Goal: Use online tool/utility: Utilize a website feature to perform a specific function

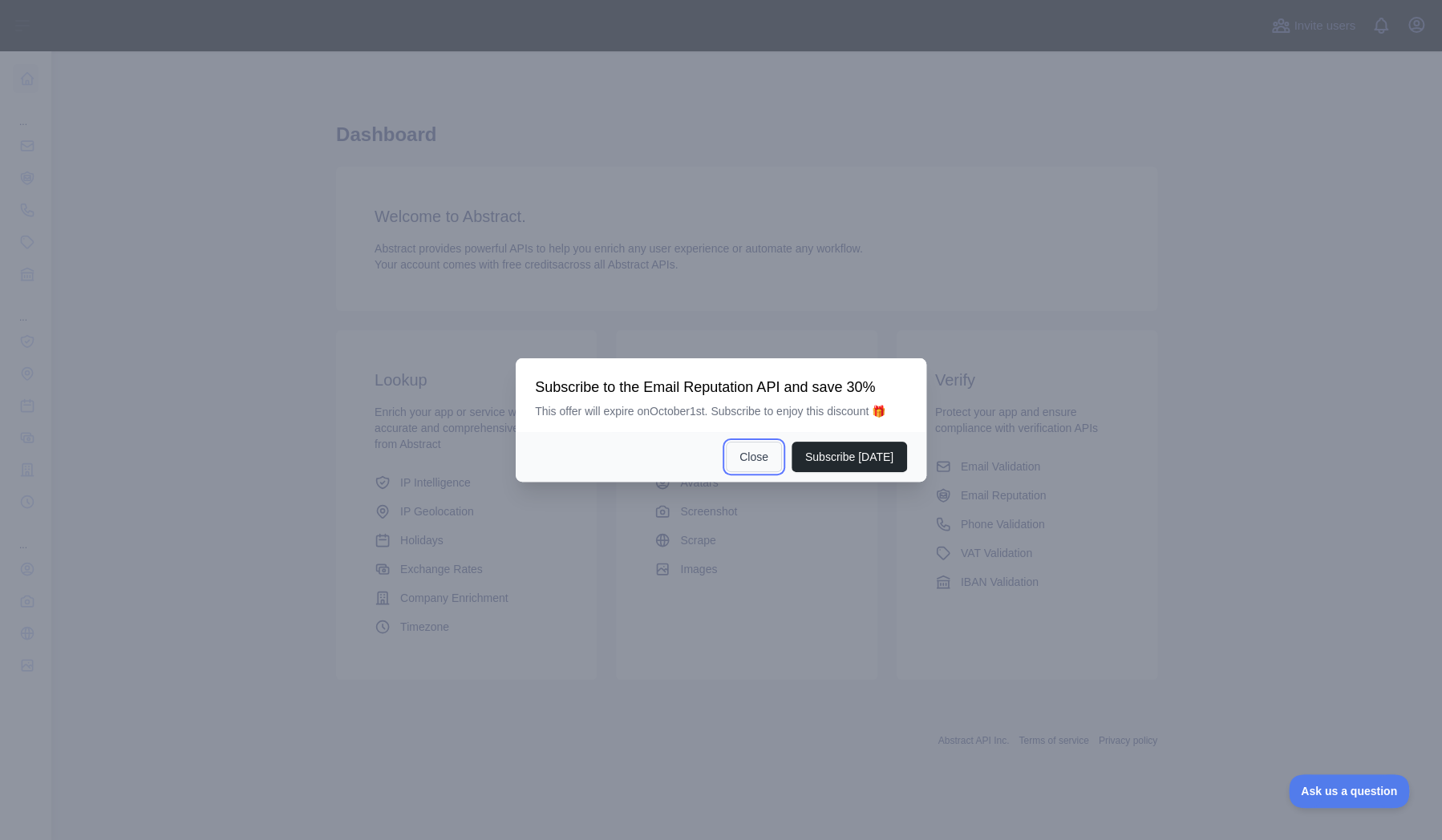
click at [753, 454] on button "Close" at bounding box center [754, 457] width 56 height 31
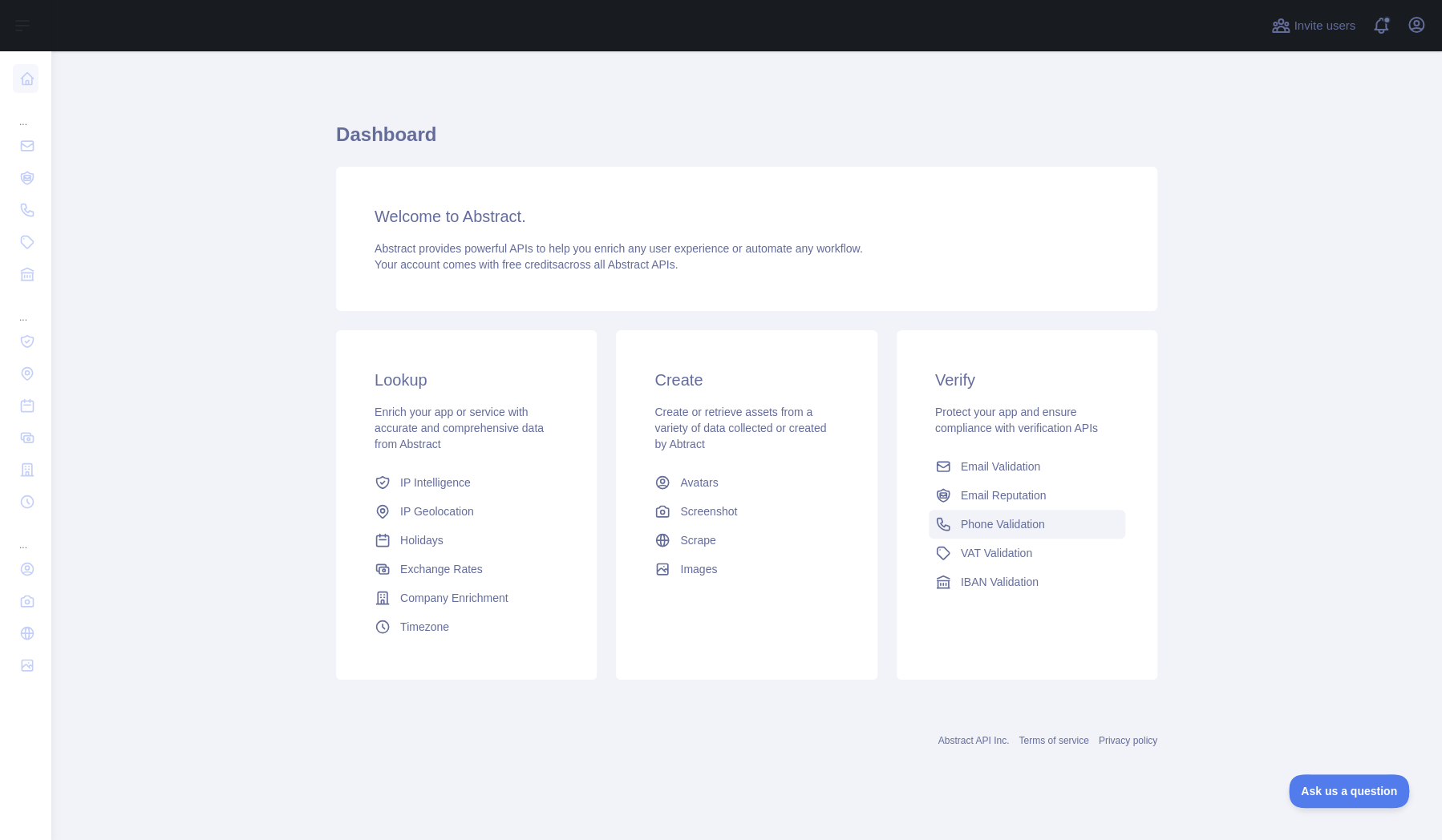
click at [994, 520] on span "Phone Validation" at bounding box center [1003, 524] width 84 height 16
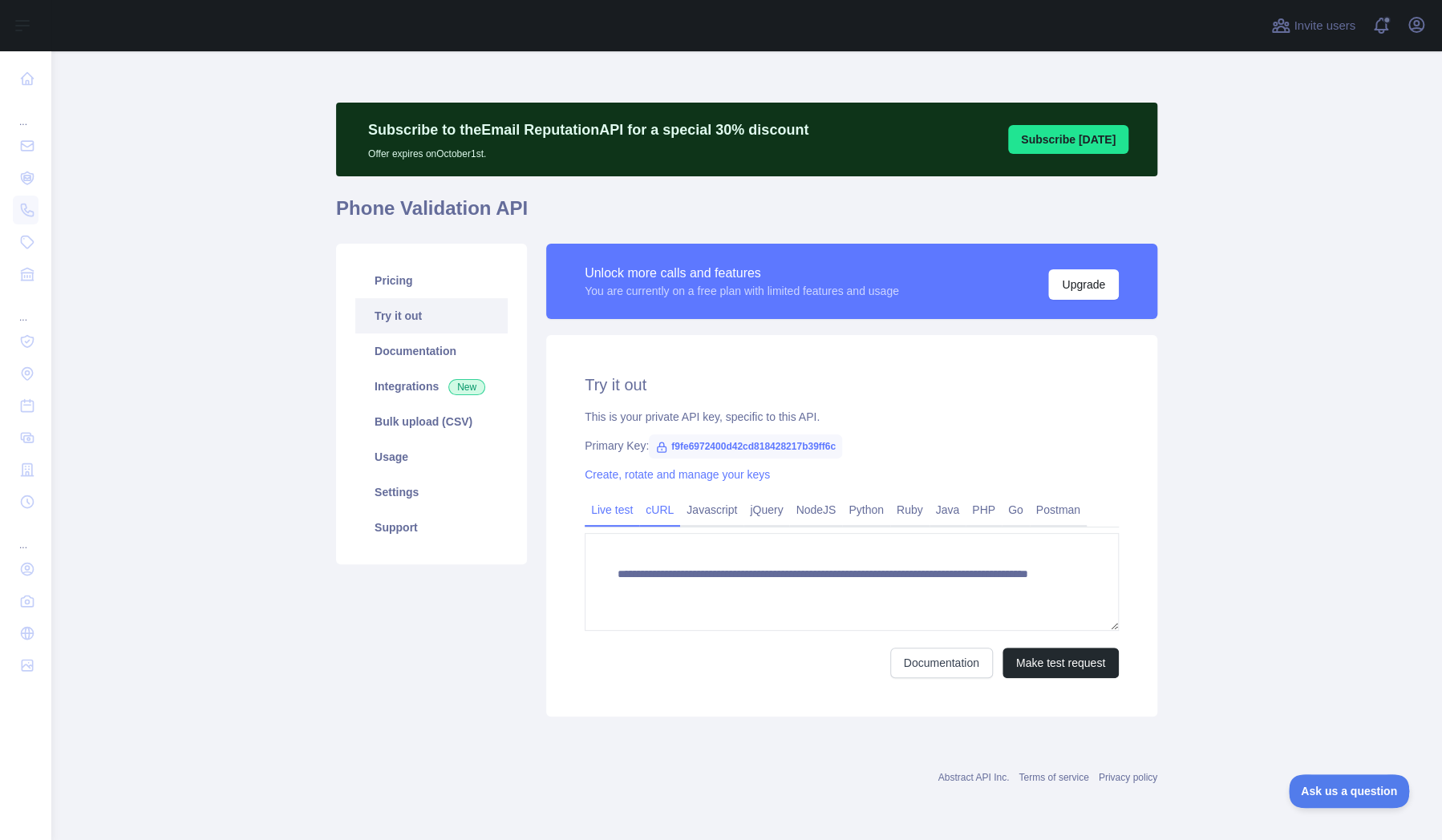
click at [668, 512] on link "cURL" at bounding box center [660, 510] width 41 height 25
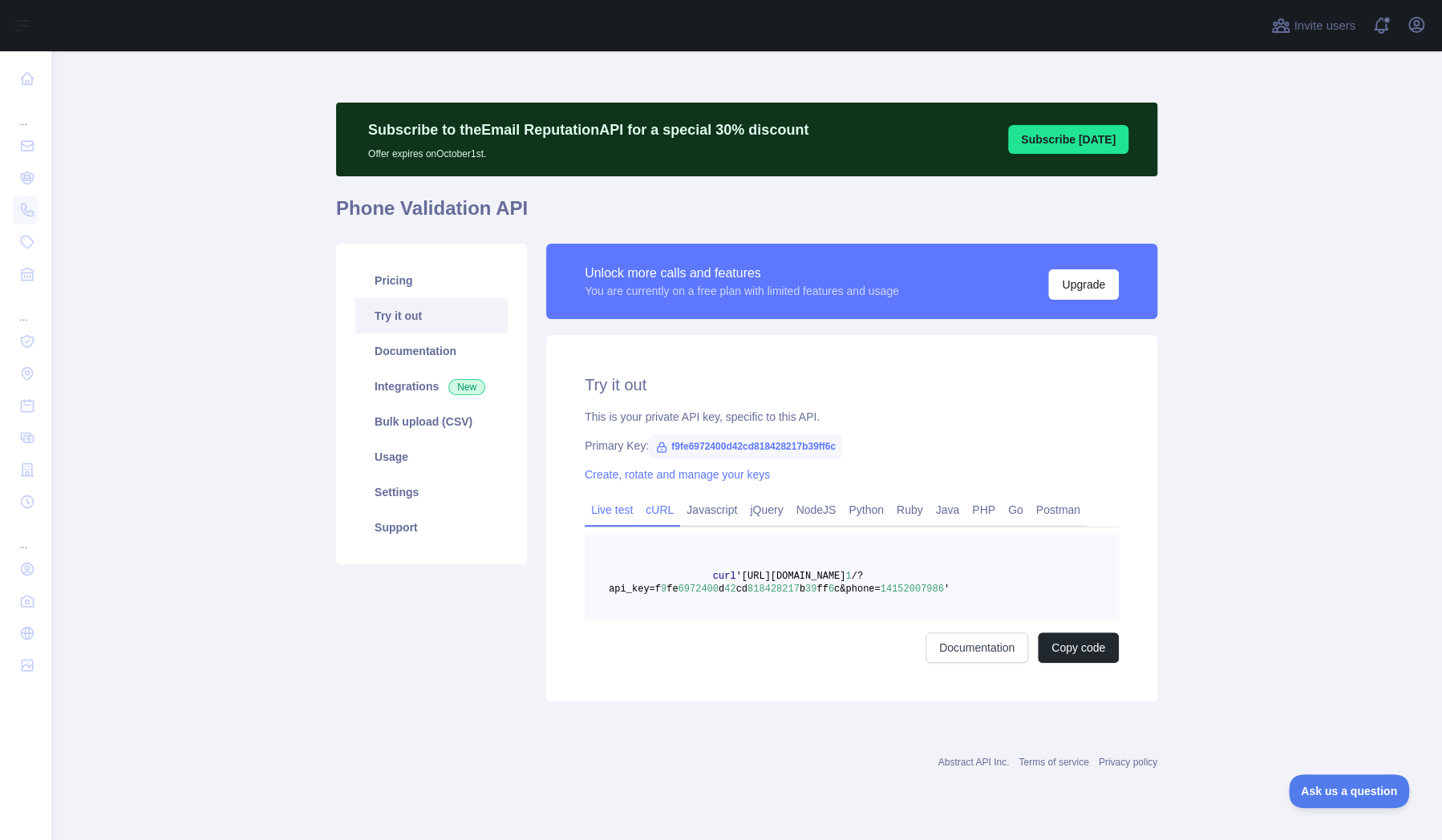
click at [607, 508] on link "Live test" at bounding box center [612, 510] width 54 height 25
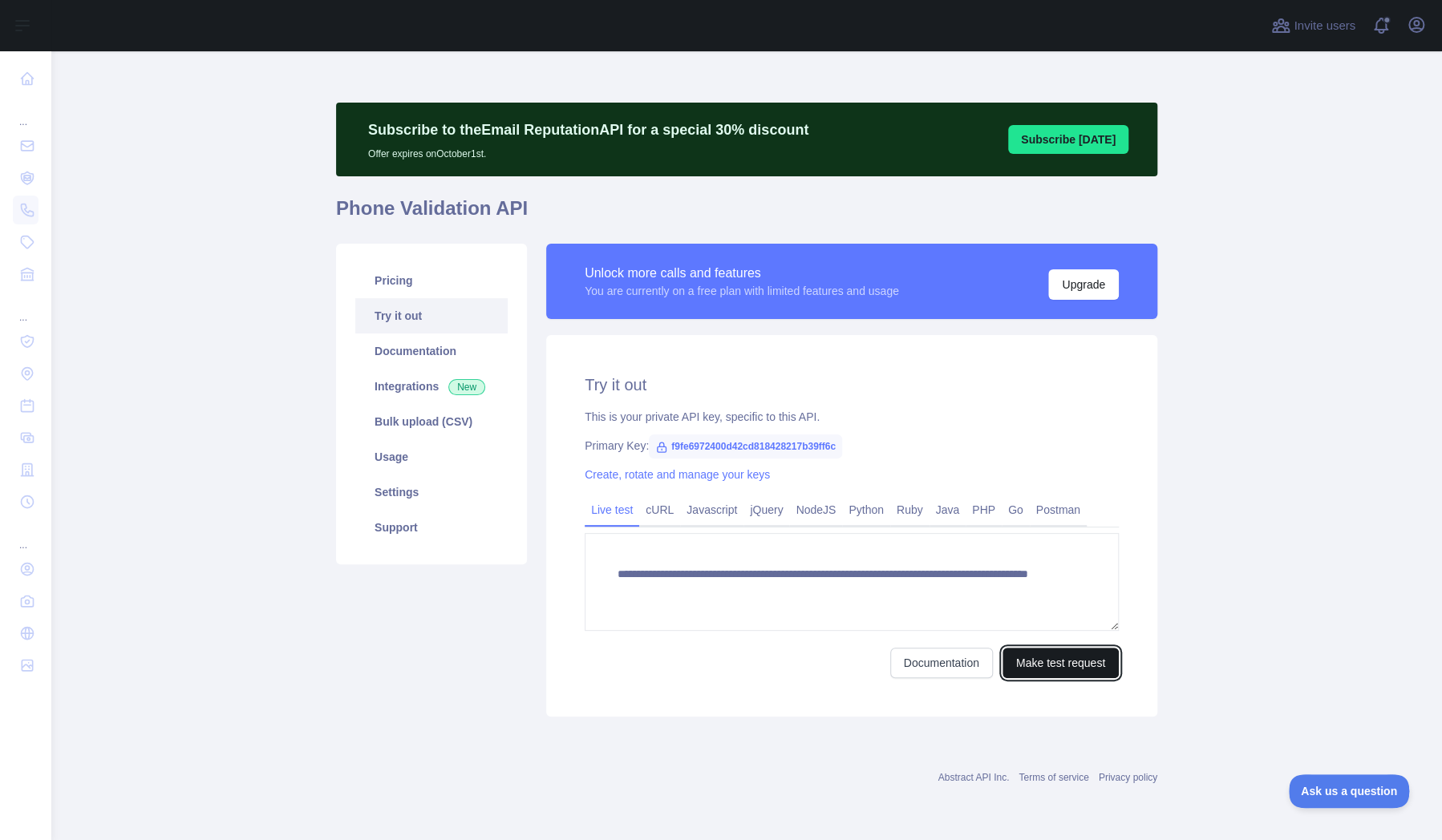
click at [1038, 668] on button "Make test request" at bounding box center [1061, 663] width 116 height 31
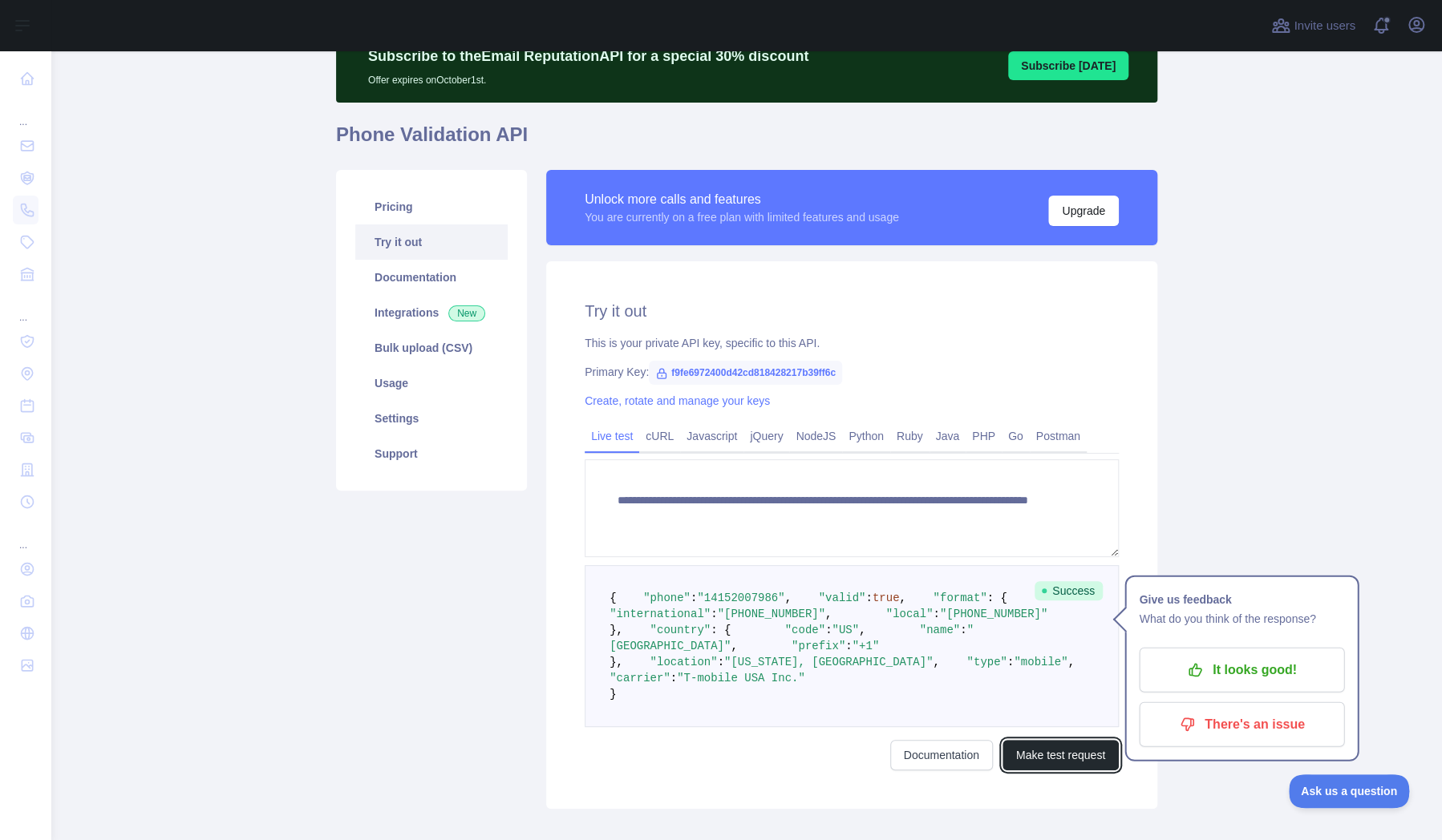
scroll to position [73, 0]
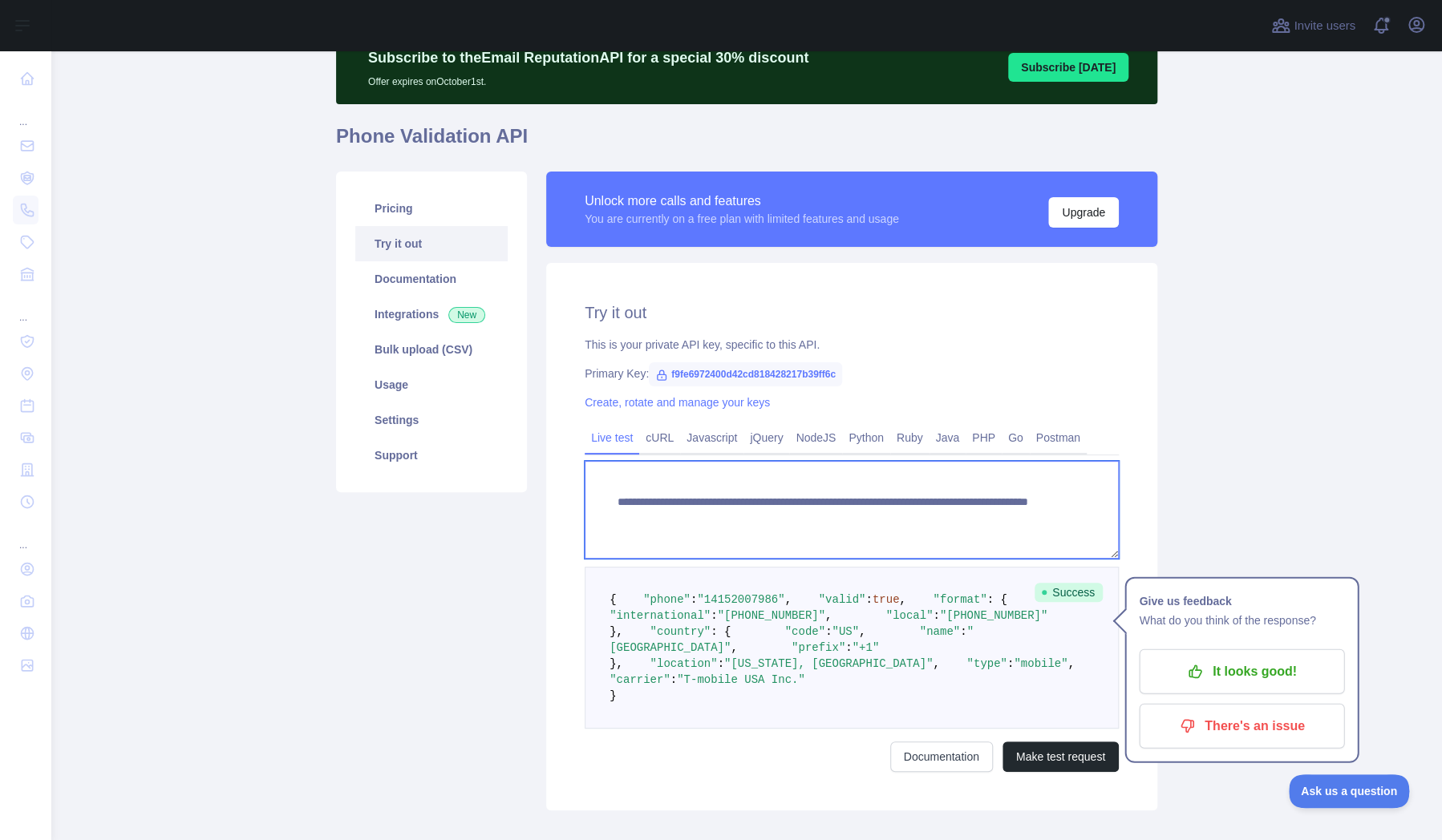
click at [918, 518] on textarea "**********" at bounding box center [851, 510] width 535 height 98
click at [898, 520] on textarea "**********" at bounding box center [851, 510] width 535 height 98
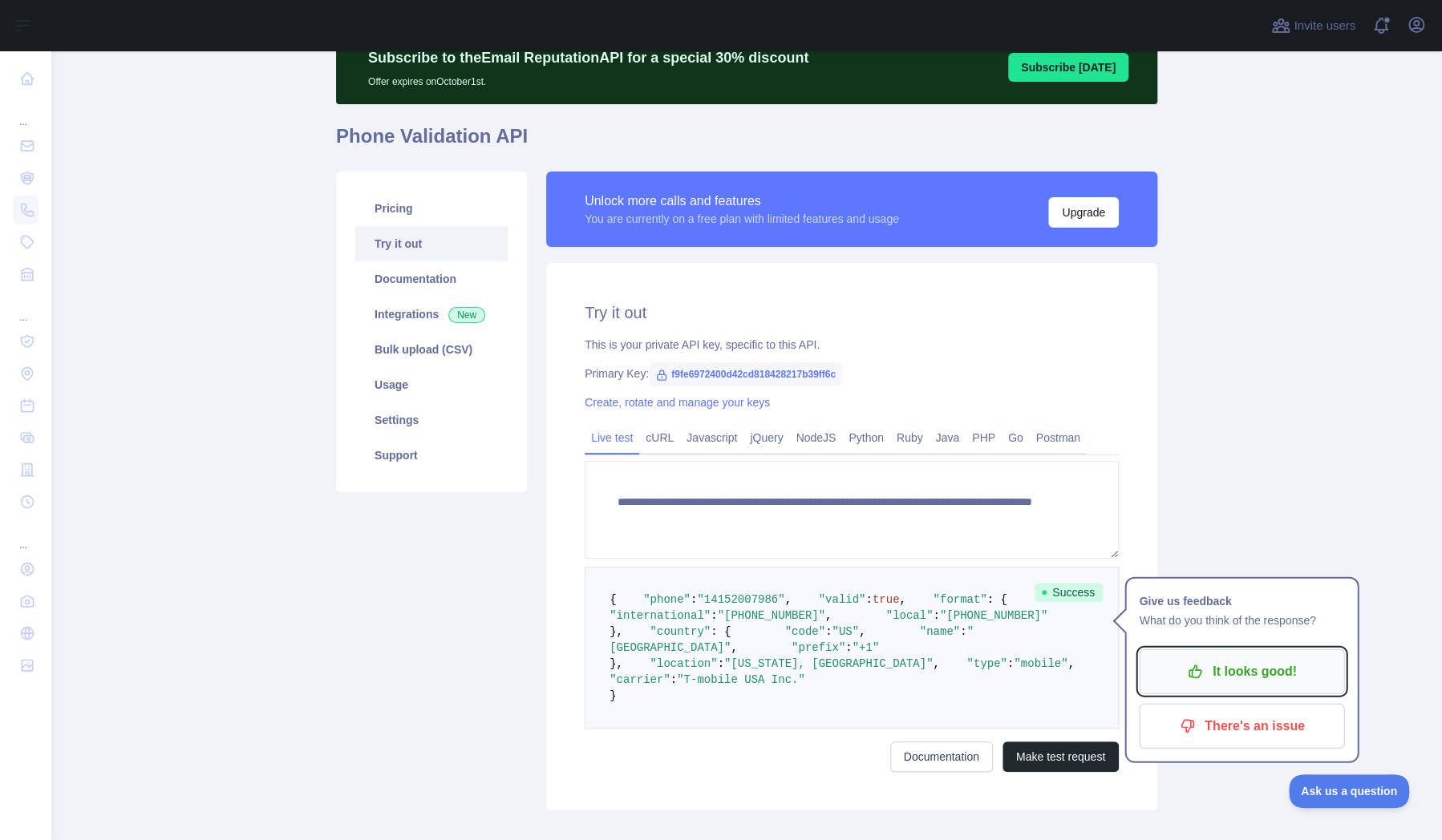
click at [1216, 673] on p "It looks good!" at bounding box center [1242, 672] width 181 height 27
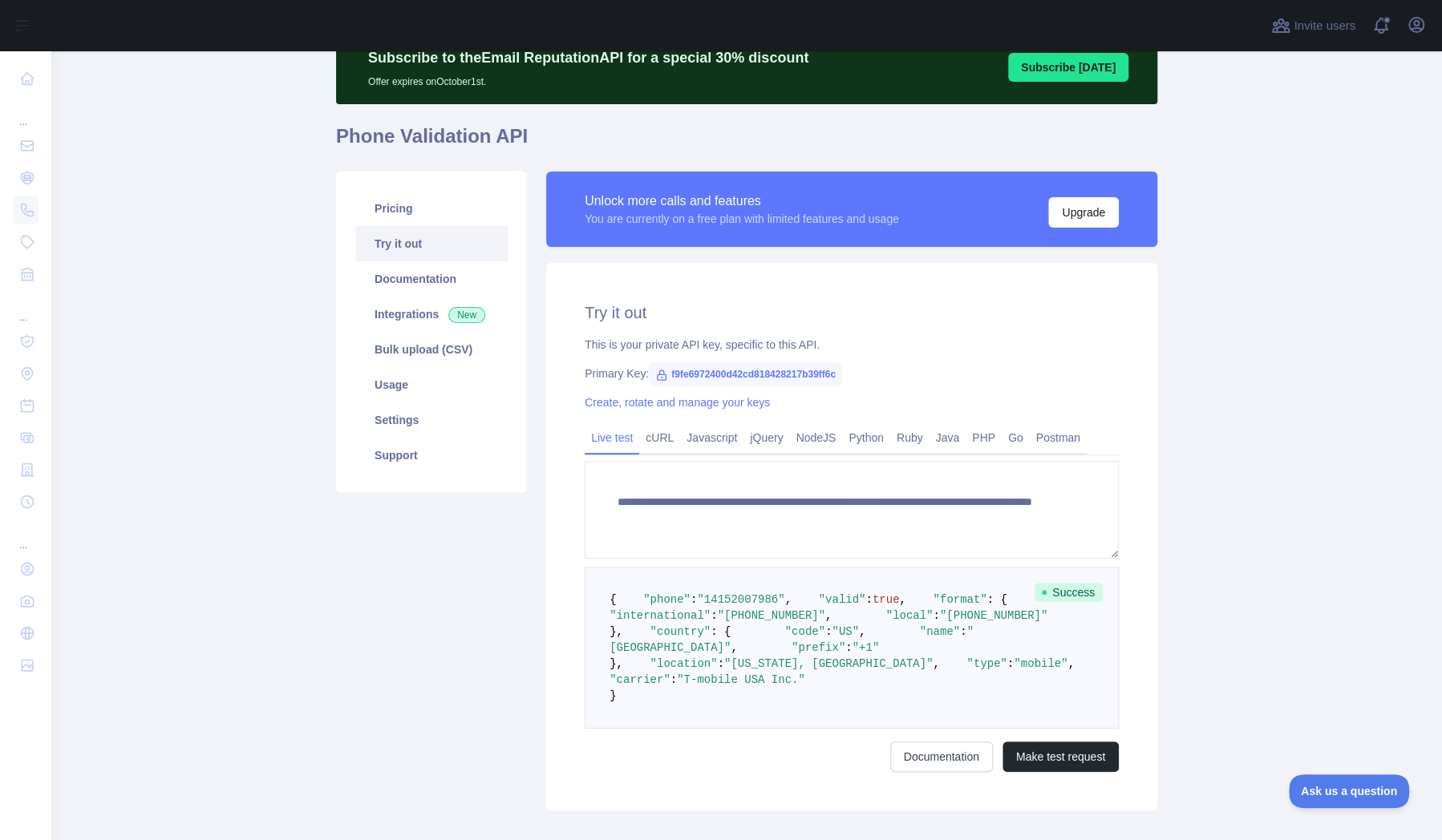
scroll to position [304, 0]
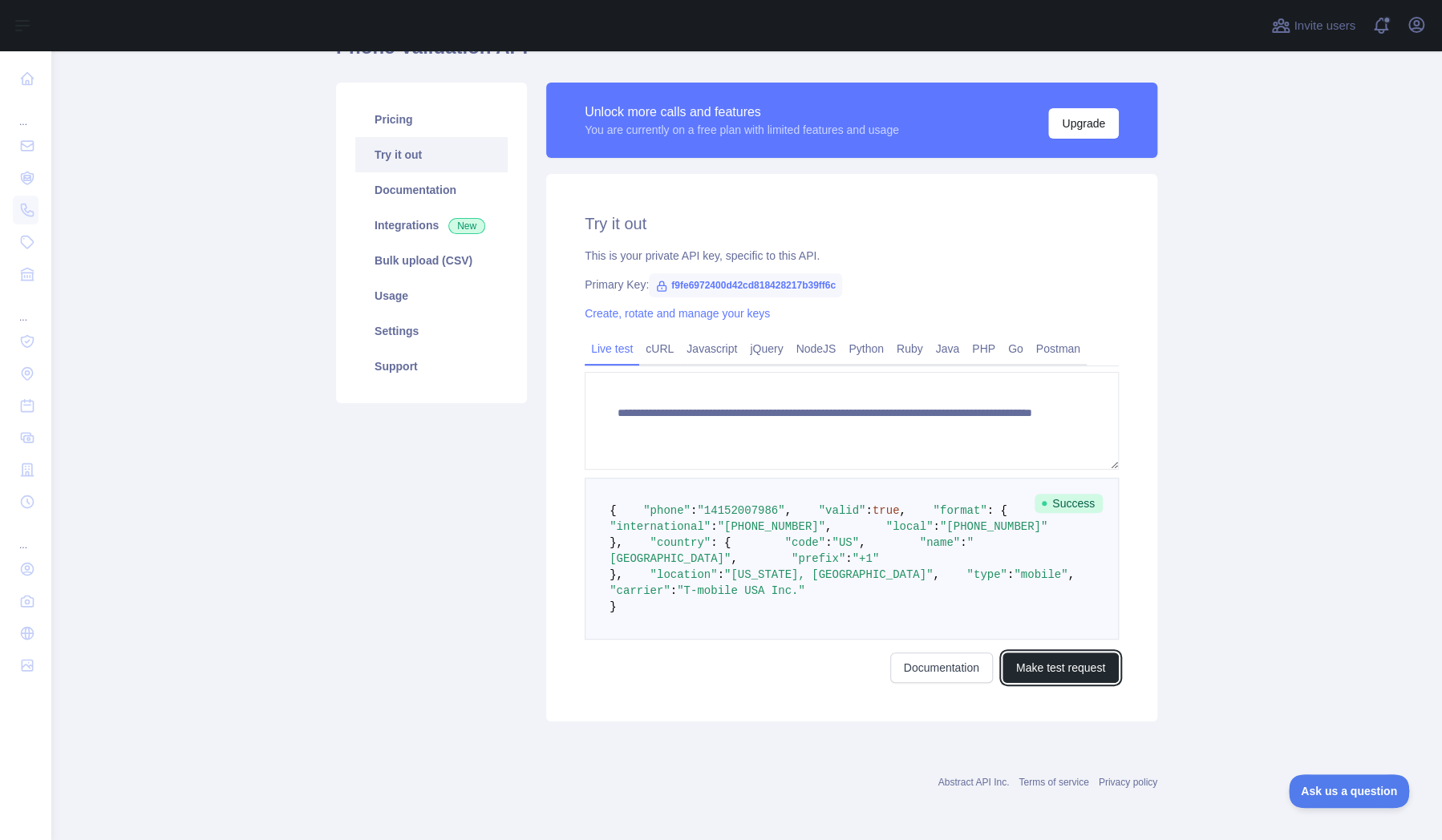
click at [1012, 678] on button "Make test request" at bounding box center [1061, 669] width 116 height 31
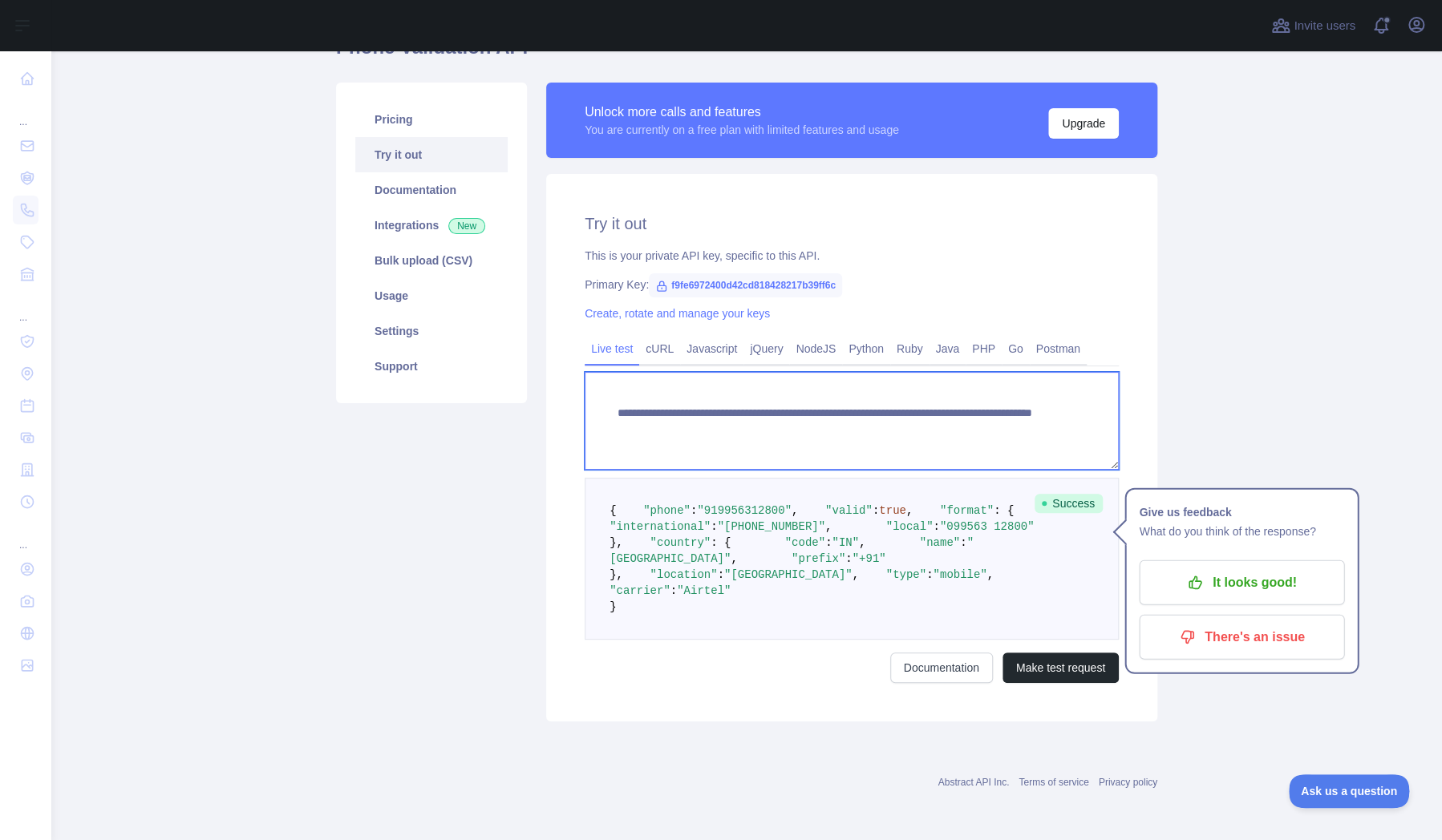
click at [913, 372] on textarea "**********" at bounding box center [851, 421] width 535 height 98
type textarea "**********"
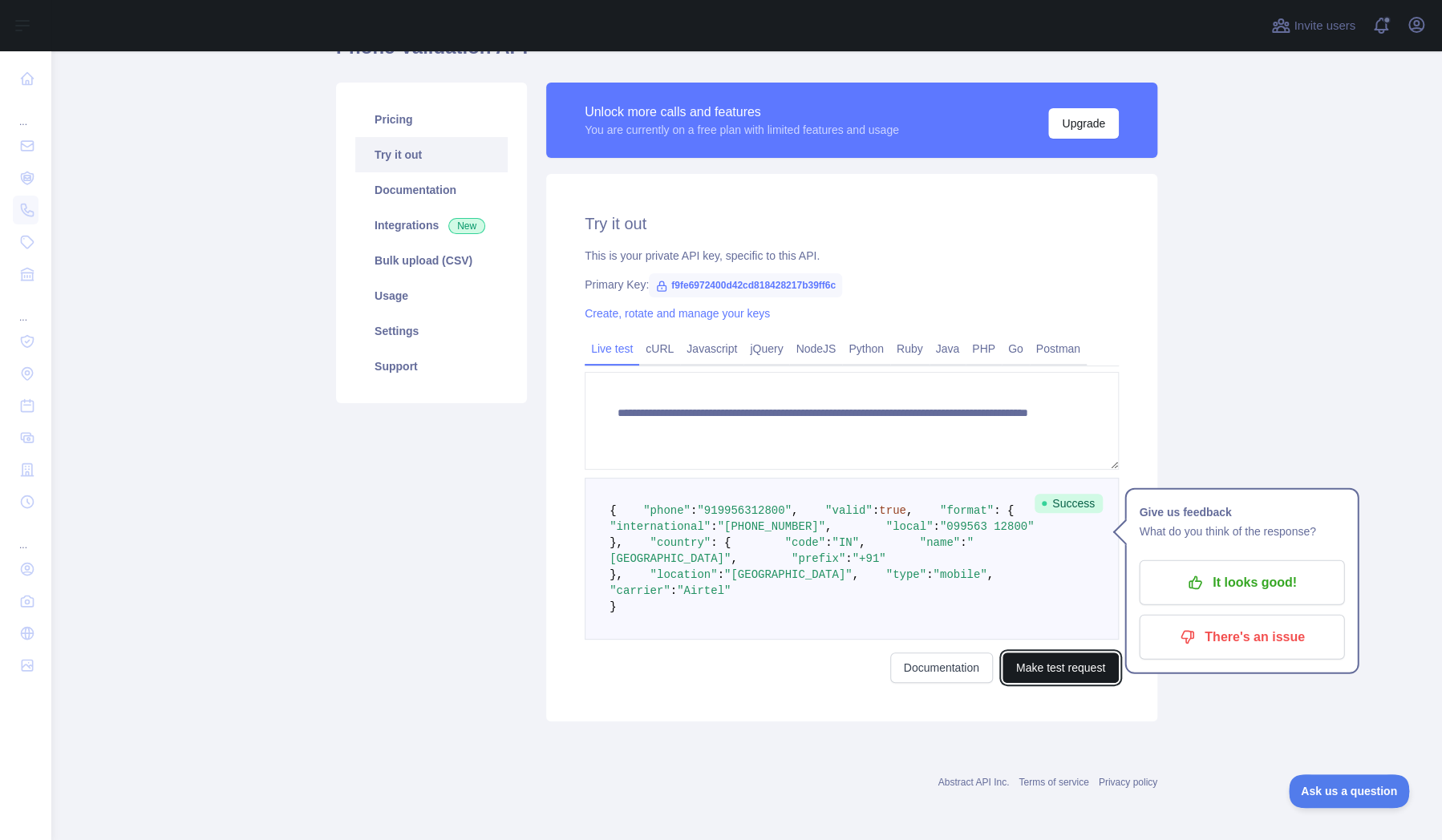
click at [1028, 674] on button "Make test request" at bounding box center [1061, 669] width 116 height 31
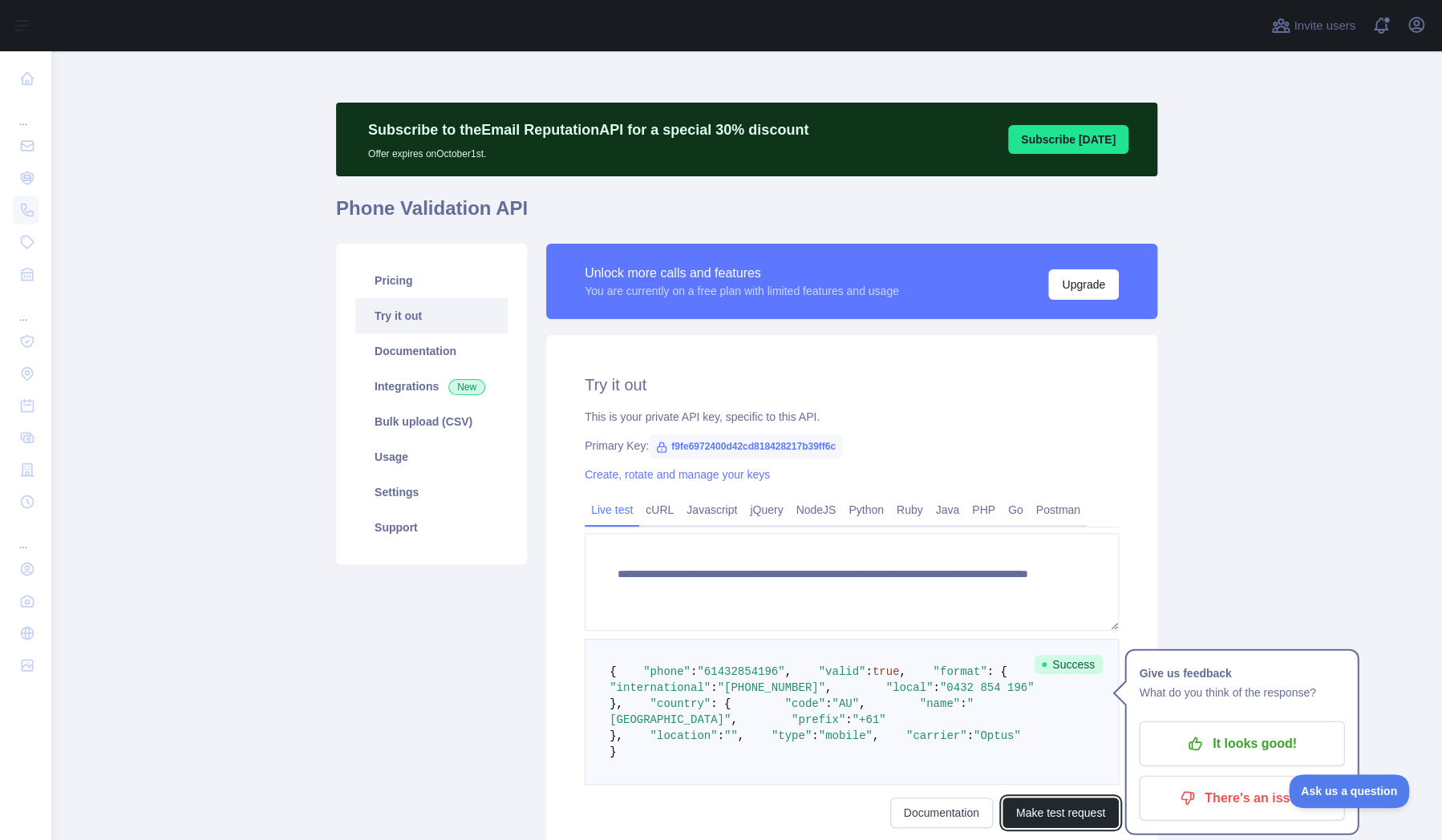
scroll to position [5, 0]
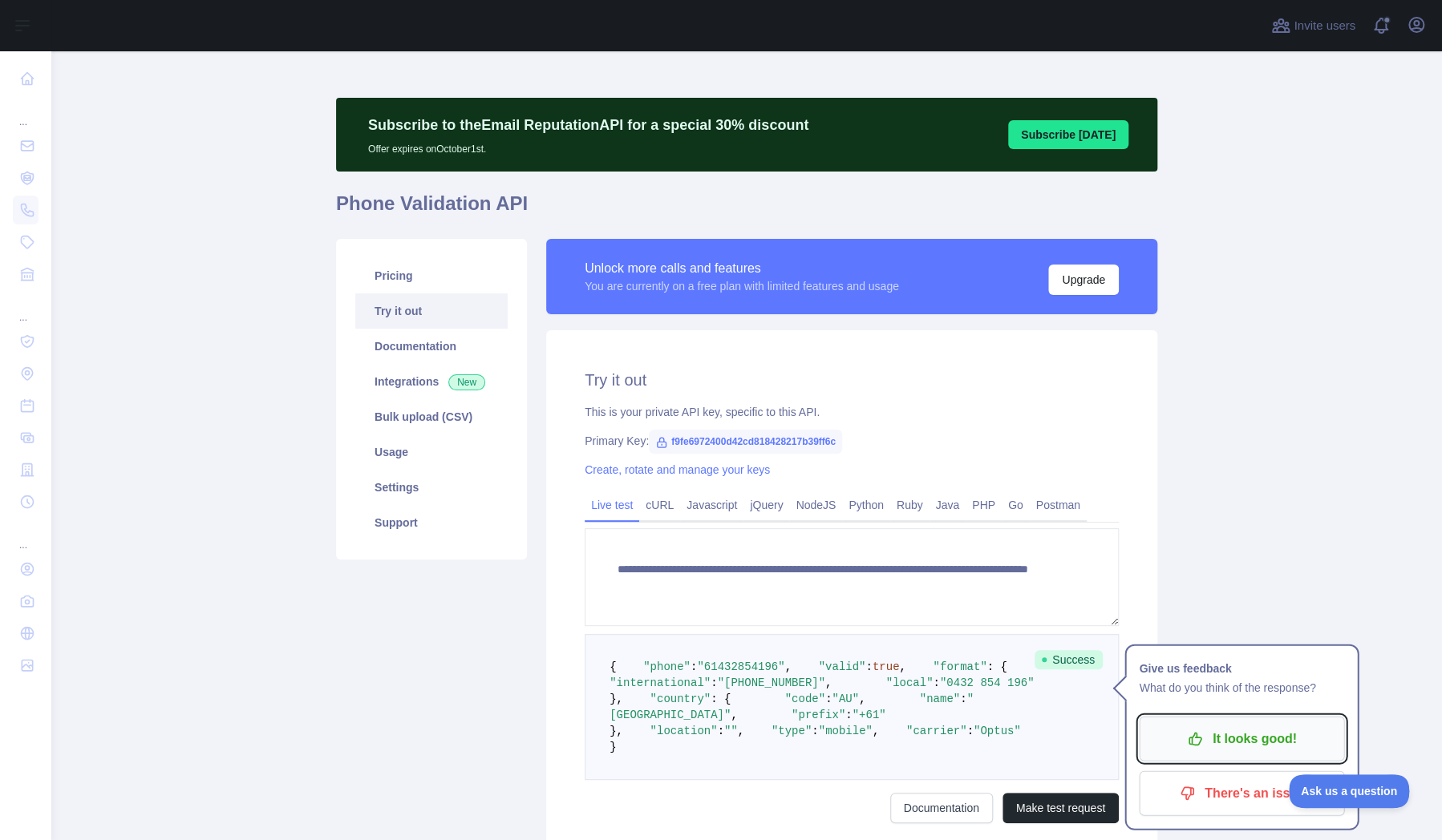
click at [1211, 737] on p "It looks good!" at bounding box center [1242, 739] width 181 height 27
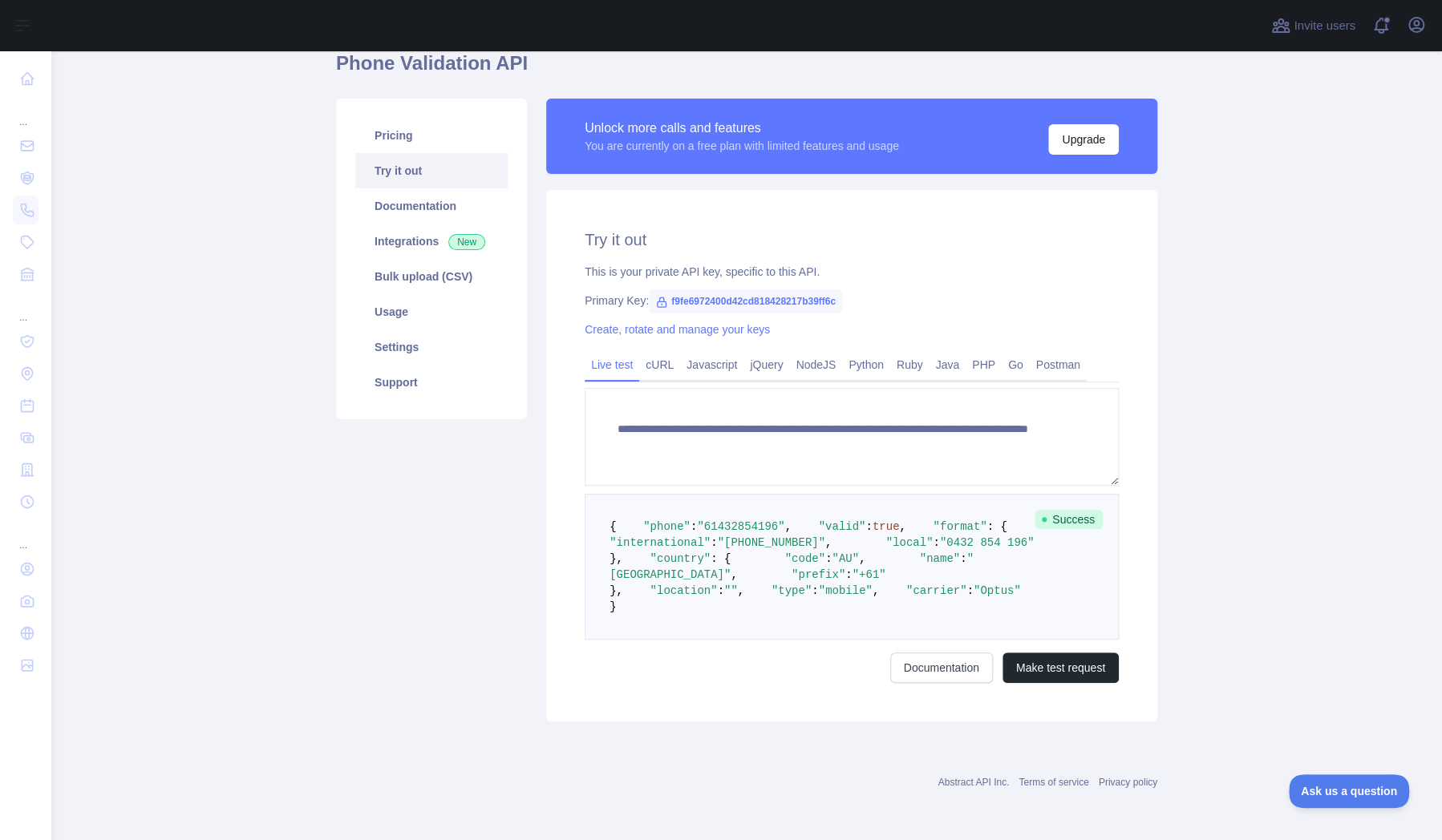
scroll to position [0, 0]
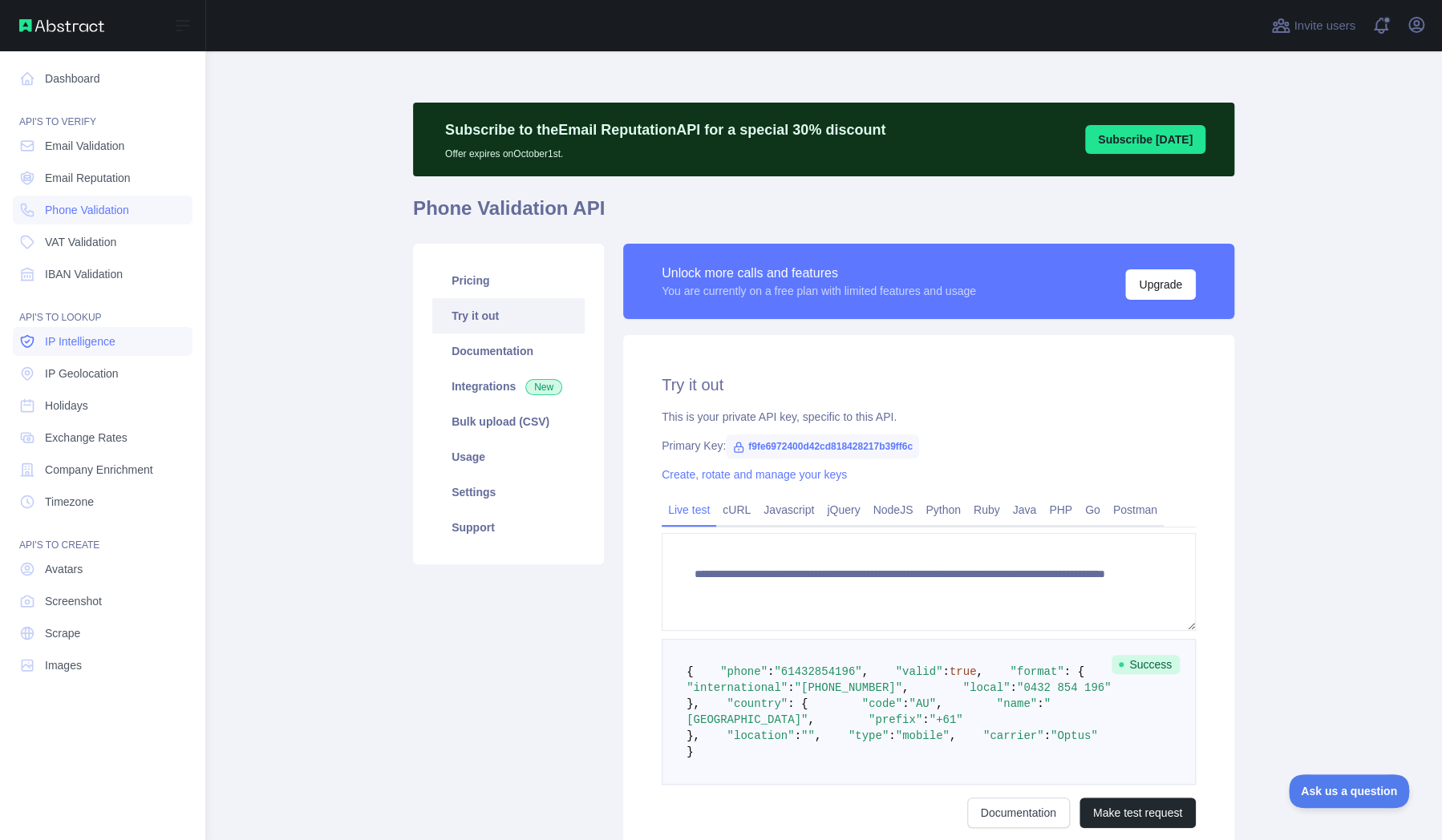
click at [76, 340] on span "IP Intelligence" at bounding box center [81, 342] width 71 height 16
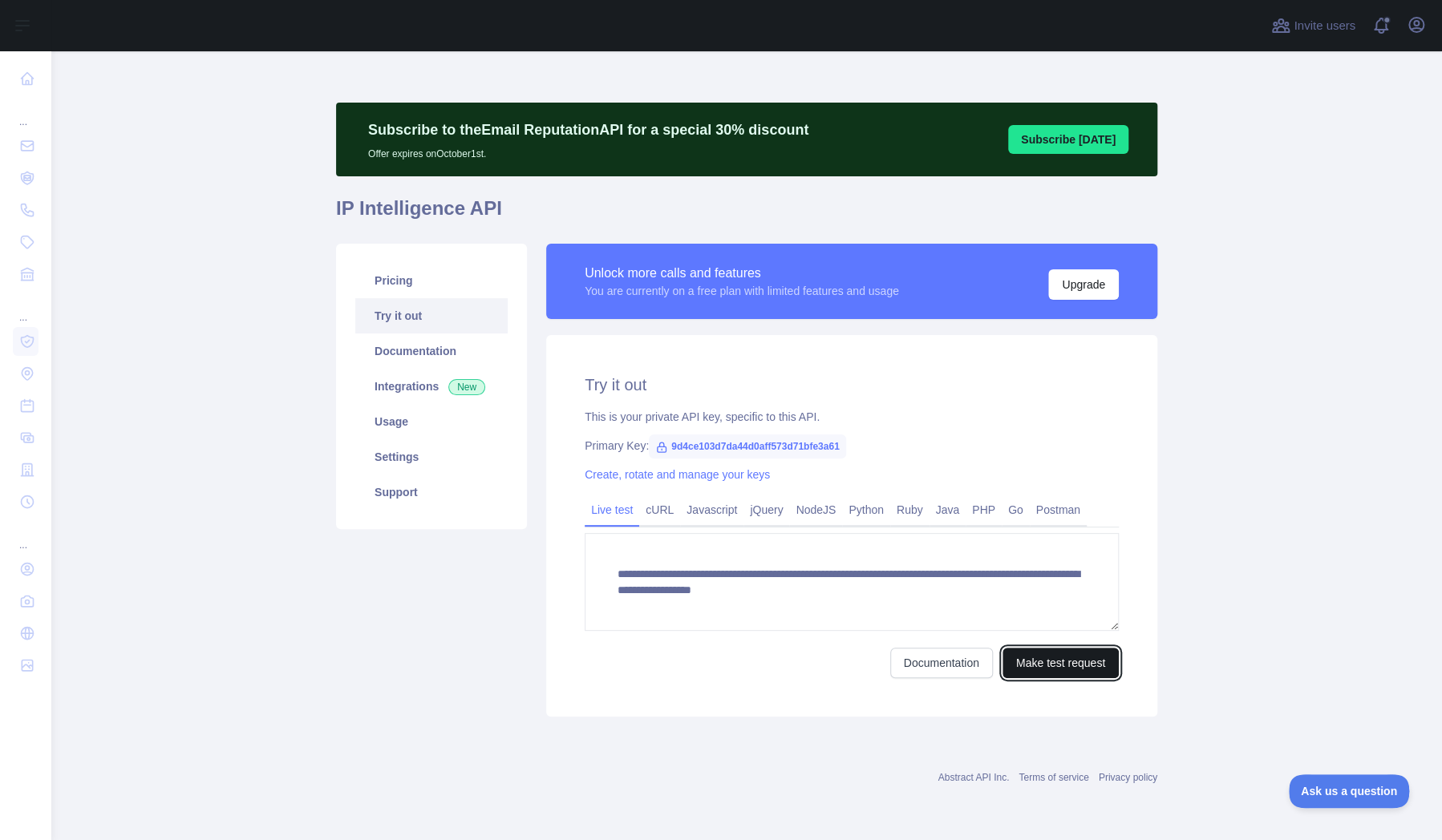
click at [1032, 660] on button "Make test request" at bounding box center [1061, 663] width 116 height 31
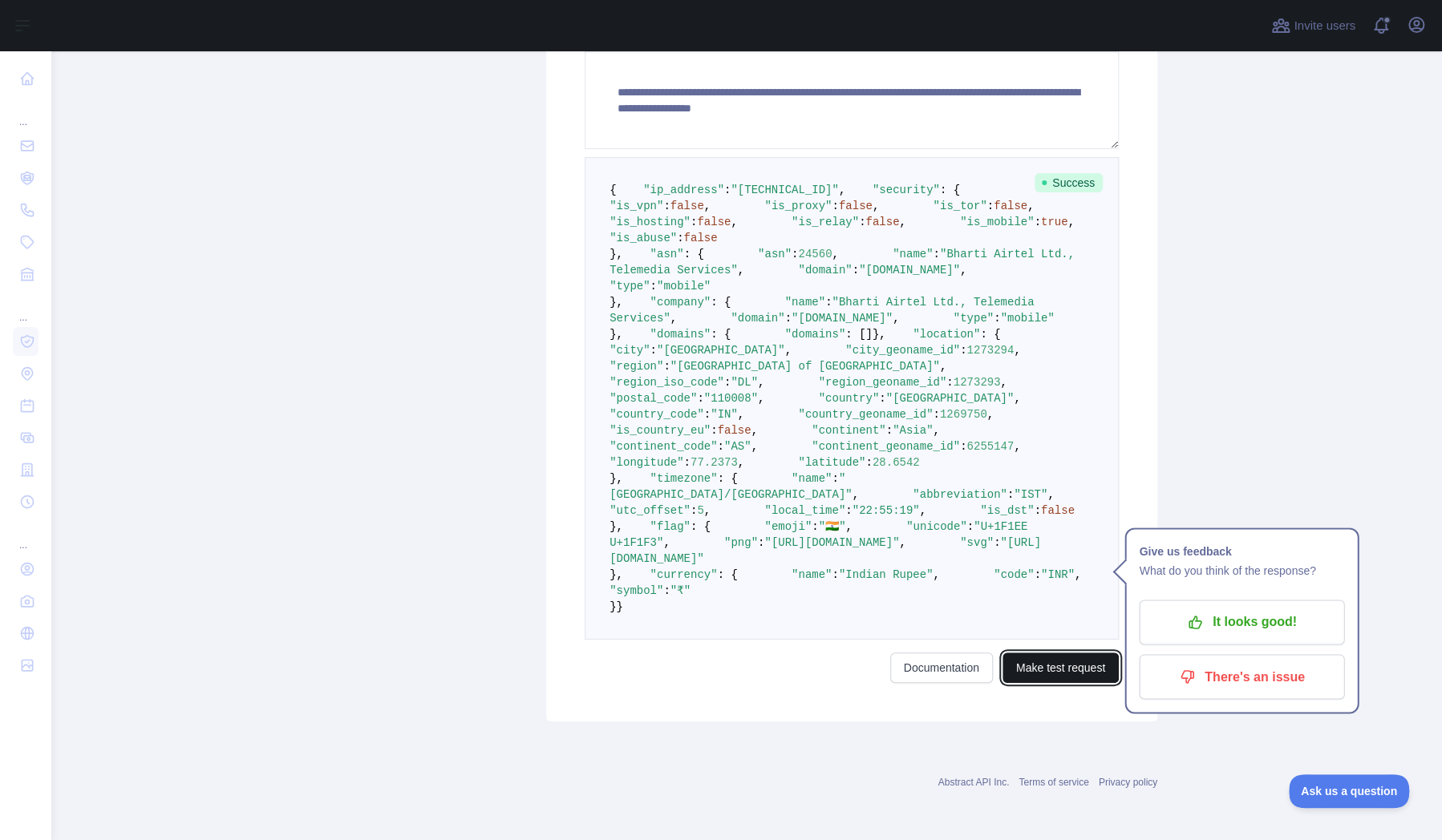
scroll to position [950, 0]
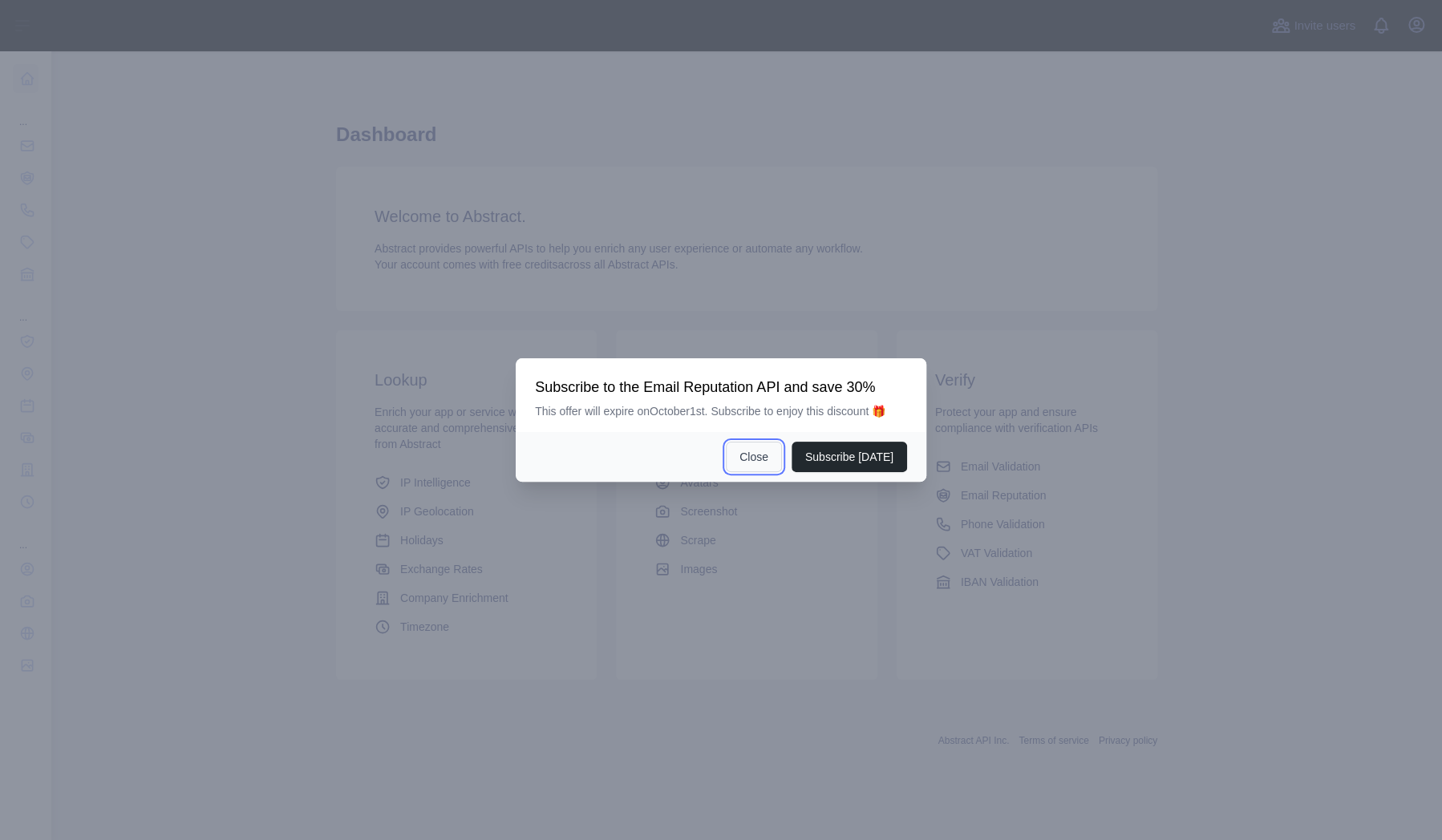
click at [763, 455] on button "Close" at bounding box center [754, 457] width 56 height 31
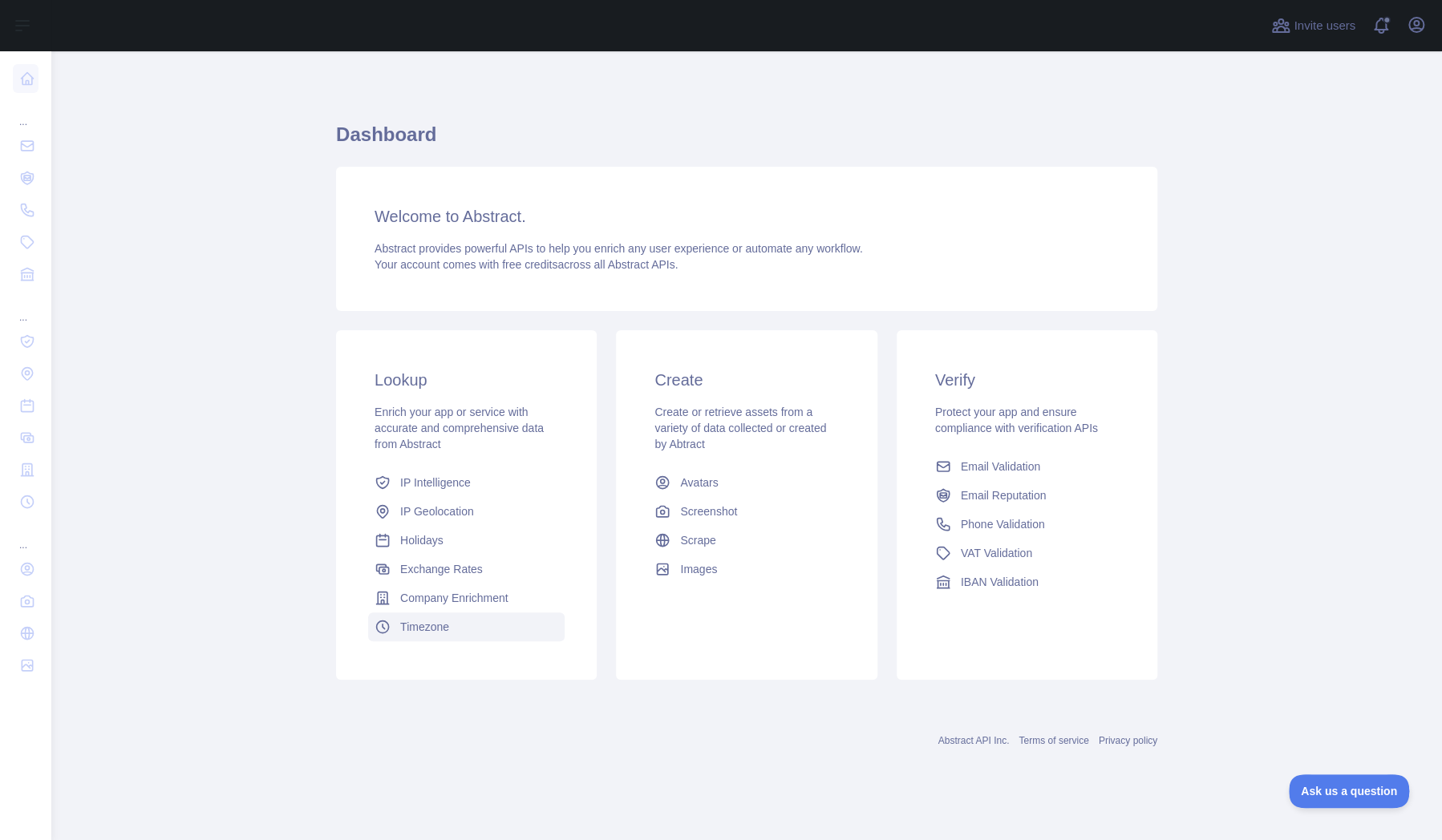
click at [456, 629] on link "Timezone" at bounding box center [466, 627] width 197 height 29
